Goal: Information Seeking & Learning: Find specific fact

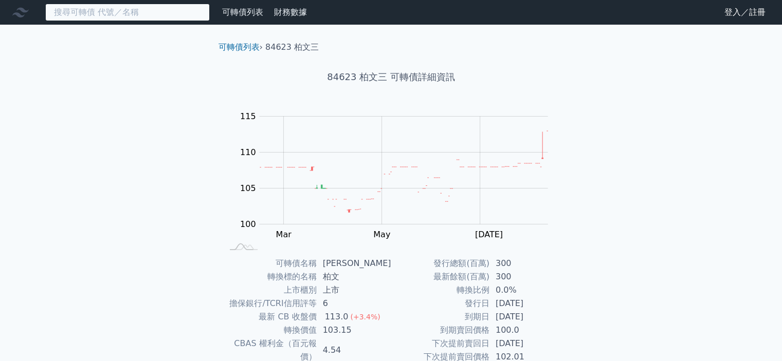
click at [117, 12] on input at bounding box center [127, 12] width 164 height 17
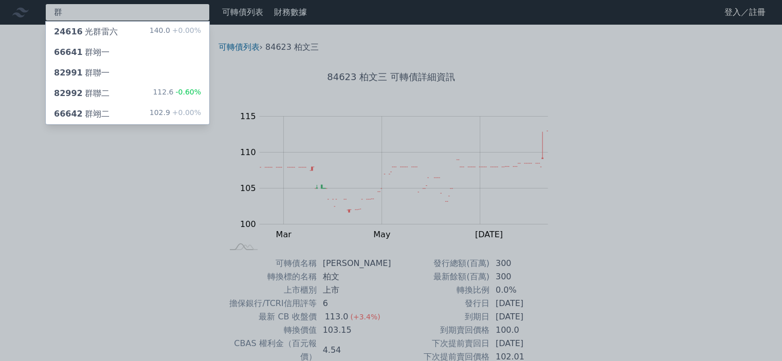
type input "群"
click at [97, 87] on div "群 24616 光群雷六 140.0 +0.00% 66641 群翊一 82991 群聯一 82992 群聯二 112.6 -0.60% 66642 群翊二 …" at bounding box center [391, 244] width 782 height 489
click at [94, 94] on div "82992 群聯二" at bounding box center [82, 93] width 56 height 12
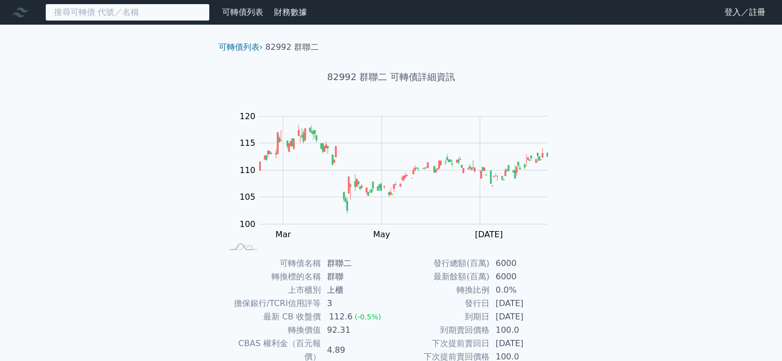
click at [130, 12] on input at bounding box center [127, 12] width 164 height 17
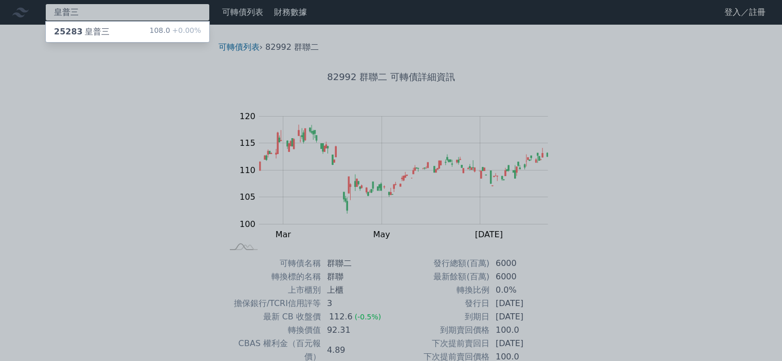
type input "皇普三"
click at [123, 30] on div "25283 皇普三 108.0 +0.00%" at bounding box center [127, 32] width 163 height 21
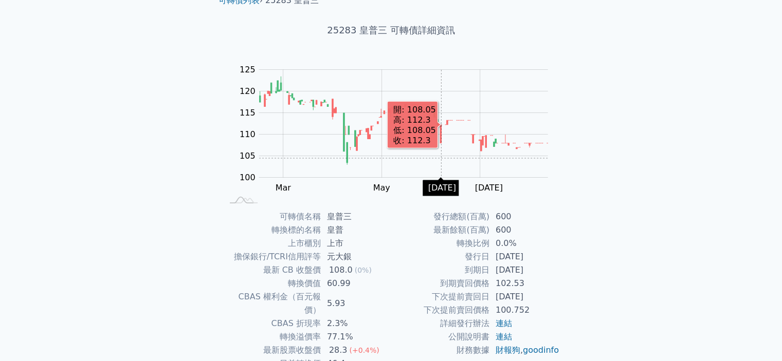
scroll to position [103, 0]
